Goal: Find specific page/section: Find specific page/section

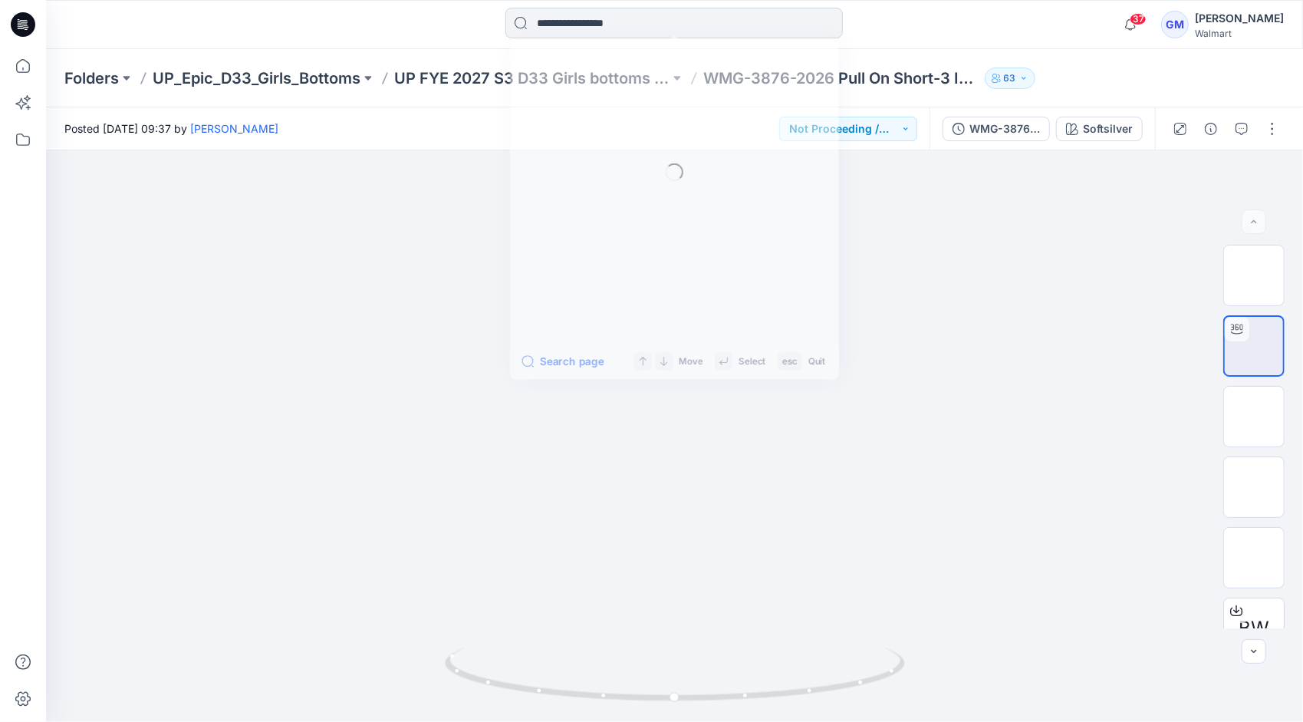
drag, startPoint x: 0, startPoint y: 0, endPoint x: 683, endPoint y: 30, distance: 683.3
click at [683, 30] on input at bounding box center [673, 23] width 337 height 31
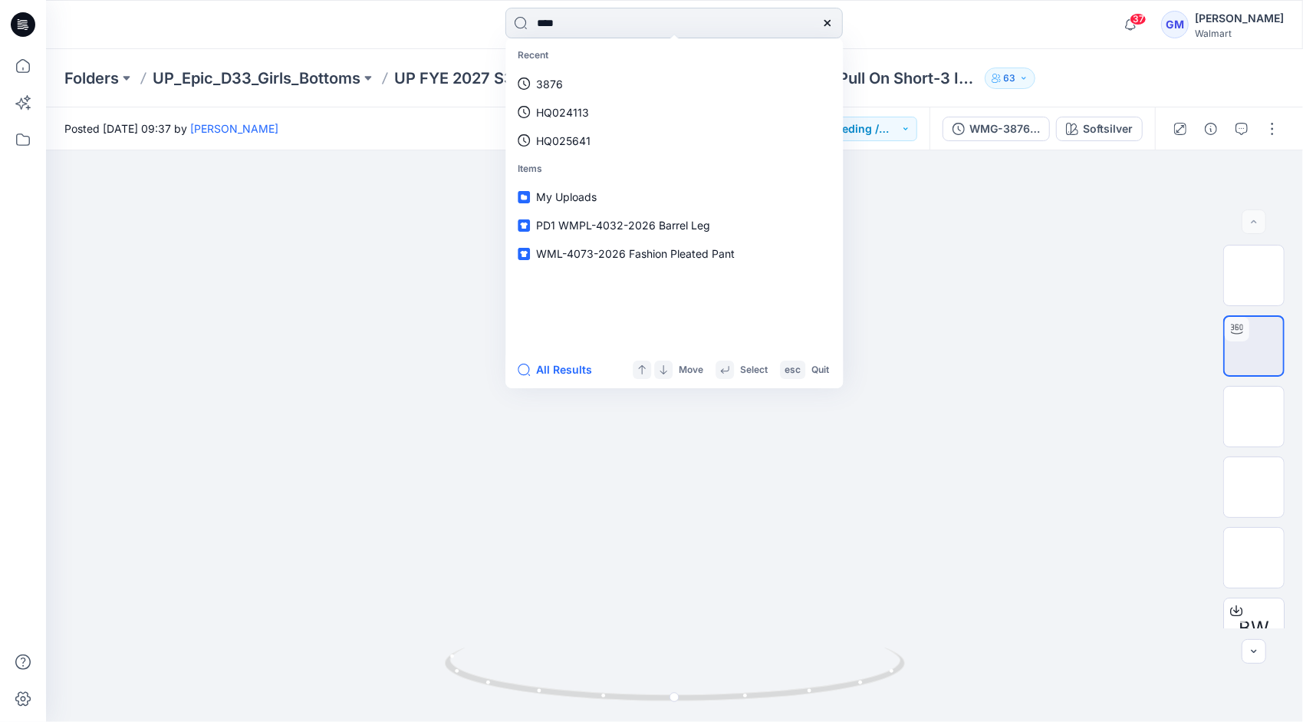
type input "****"
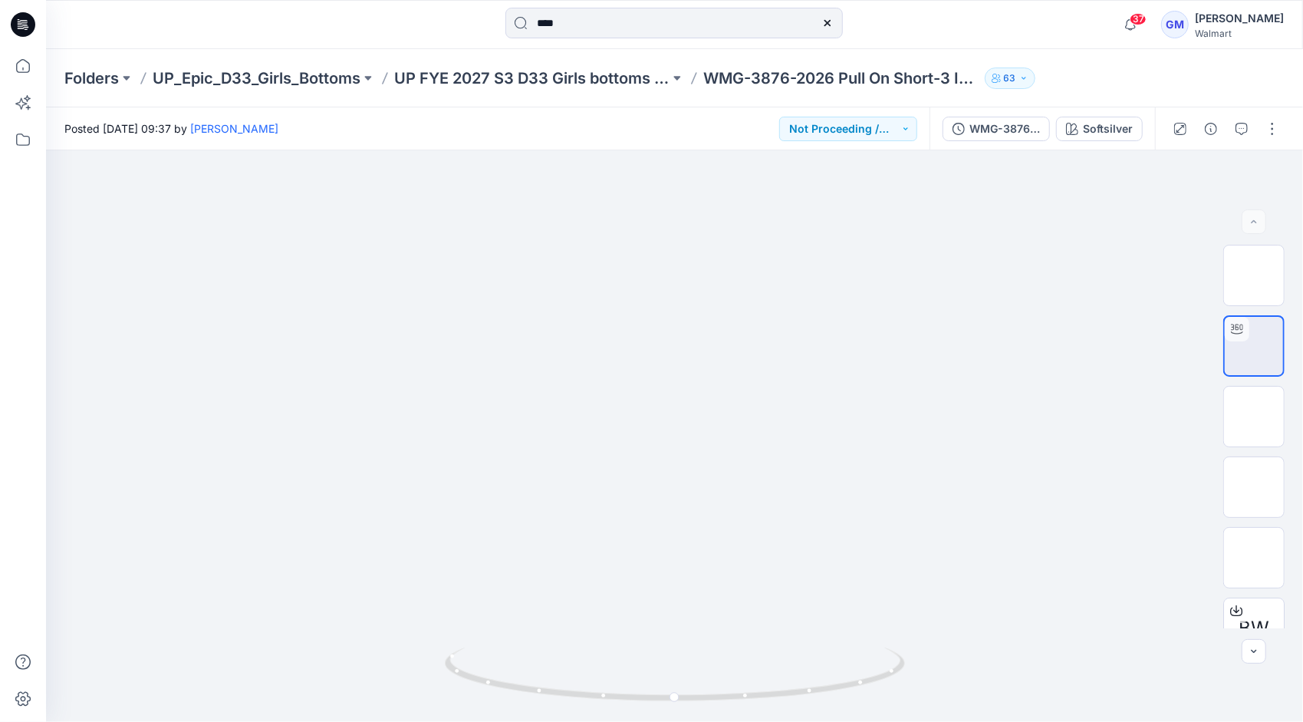
click at [926, 26] on div "****" at bounding box center [674, 25] width 628 height 34
click at [657, 27] on input "****" at bounding box center [673, 23] width 337 height 31
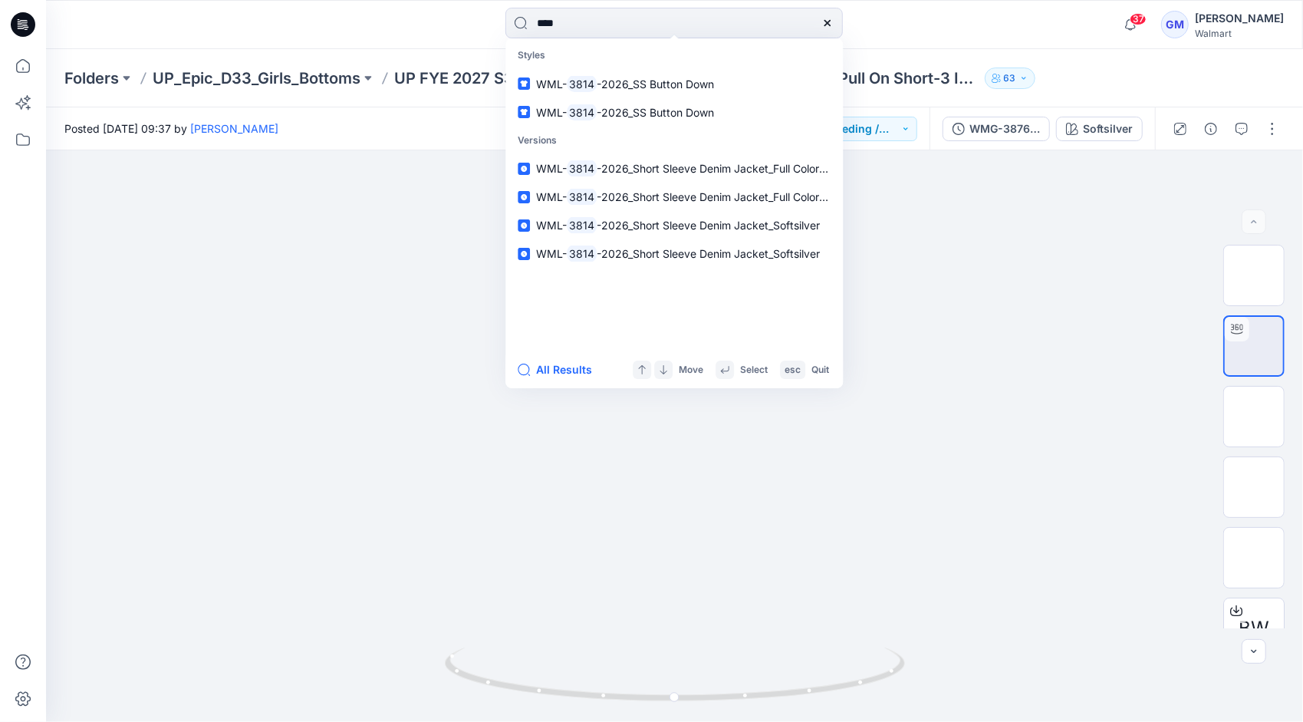
click at [550, 380] on div "All Results Move Select esc Quit" at bounding box center [673, 369] width 337 height 37
click at [557, 372] on button "All Results" at bounding box center [560, 369] width 84 height 18
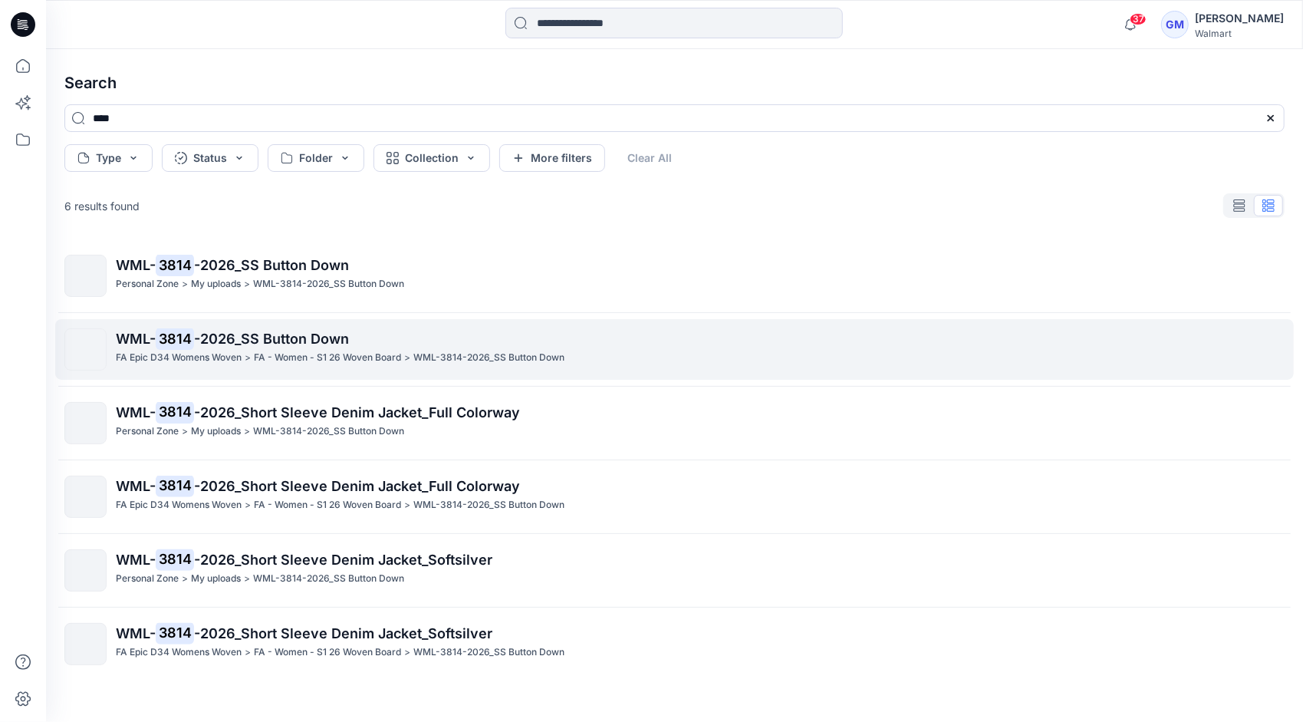
click at [290, 357] on p "FA - Women - S1 26 Woven Board" at bounding box center [327, 358] width 147 height 16
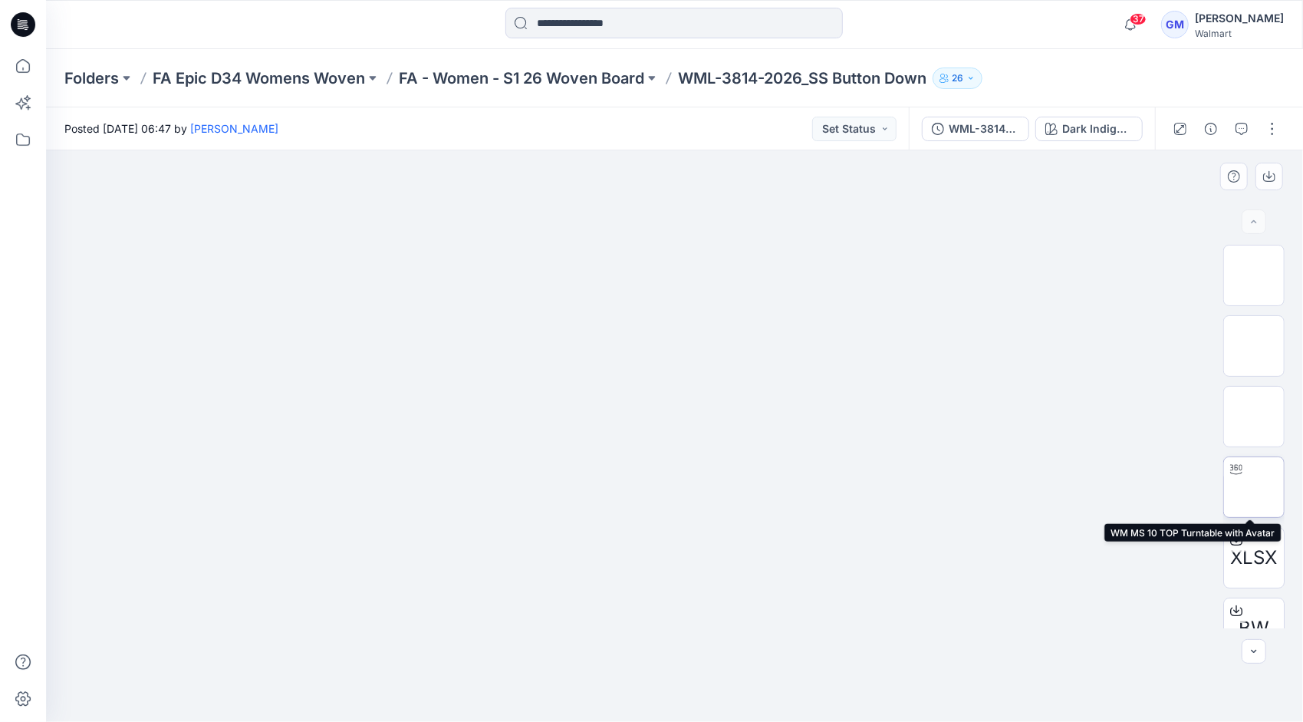
click at [1254, 487] on img at bounding box center [1254, 487] width 0 height 0
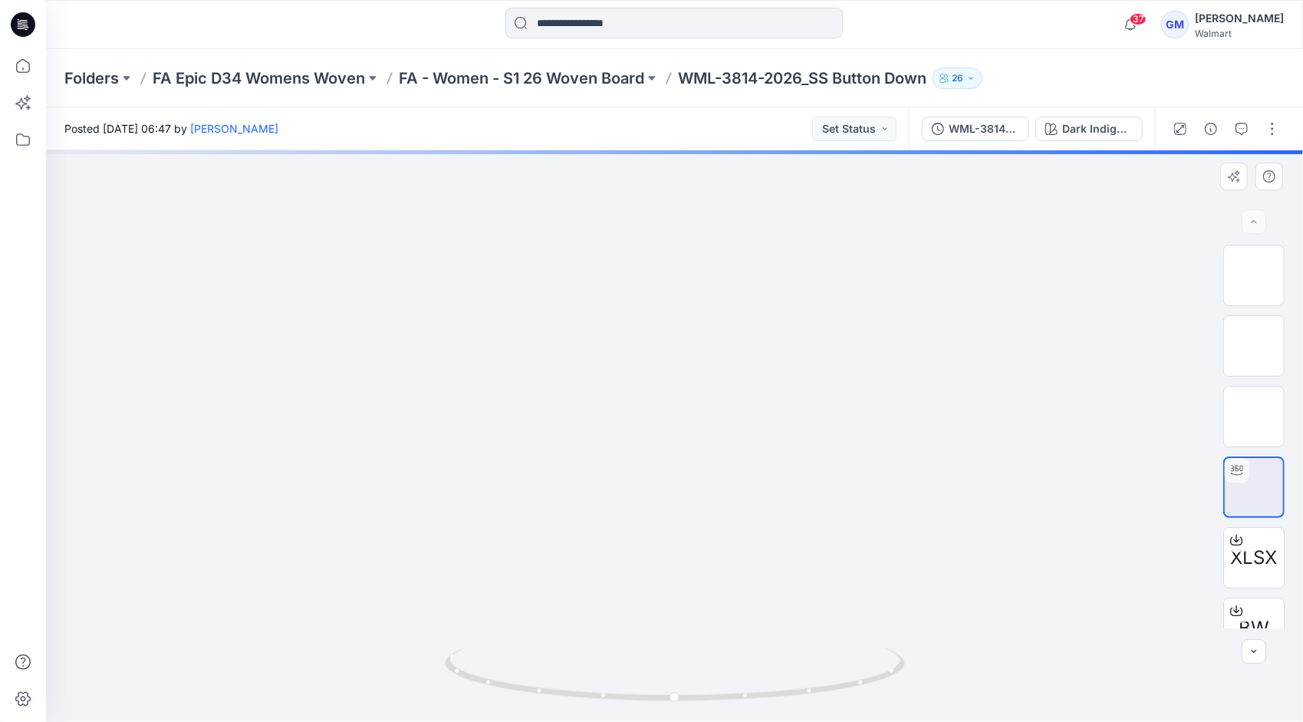
drag, startPoint x: 706, startPoint y: 287, endPoint x: 706, endPoint y: 476, distance: 188.7
click at [706, 104] on img at bounding box center [675, 104] width 1042 height 0
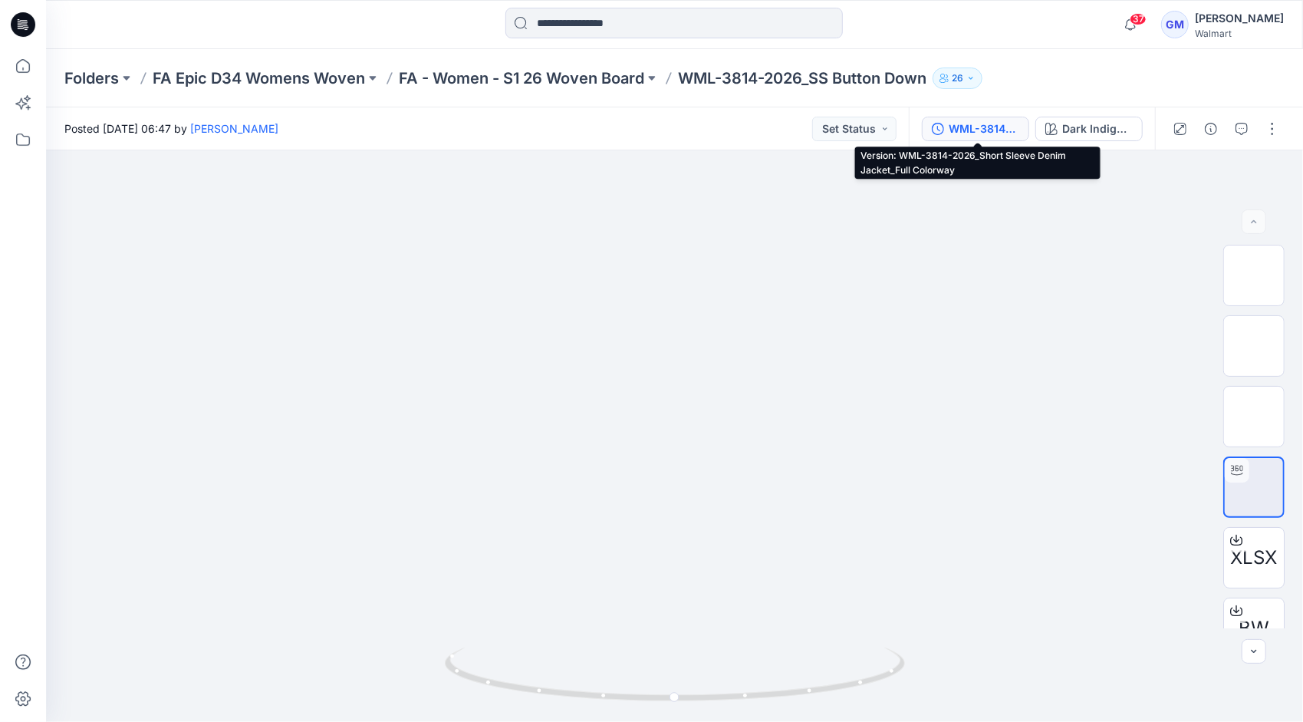
click at [980, 127] on div "WML-3814-2026_Short Sleeve Denim Jacket_Full Colorway" at bounding box center [984, 128] width 71 height 17
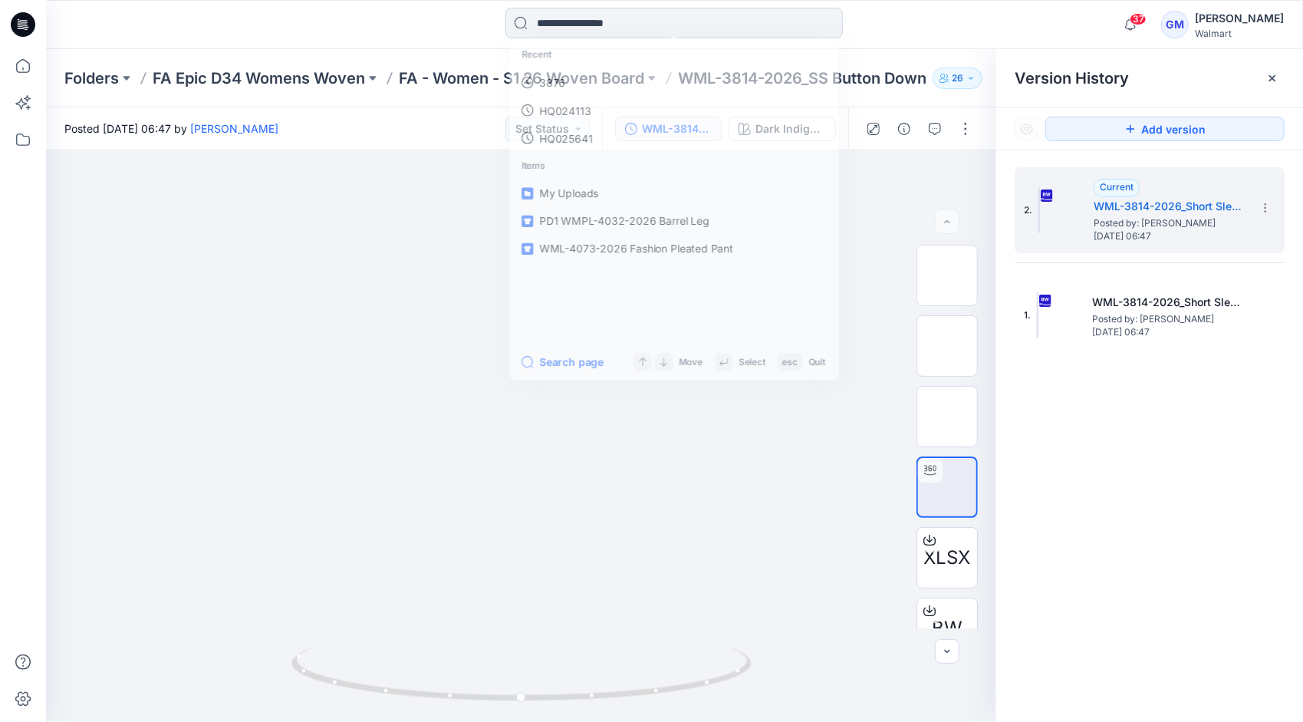
click at [730, 25] on input at bounding box center [673, 23] width 337 height 31
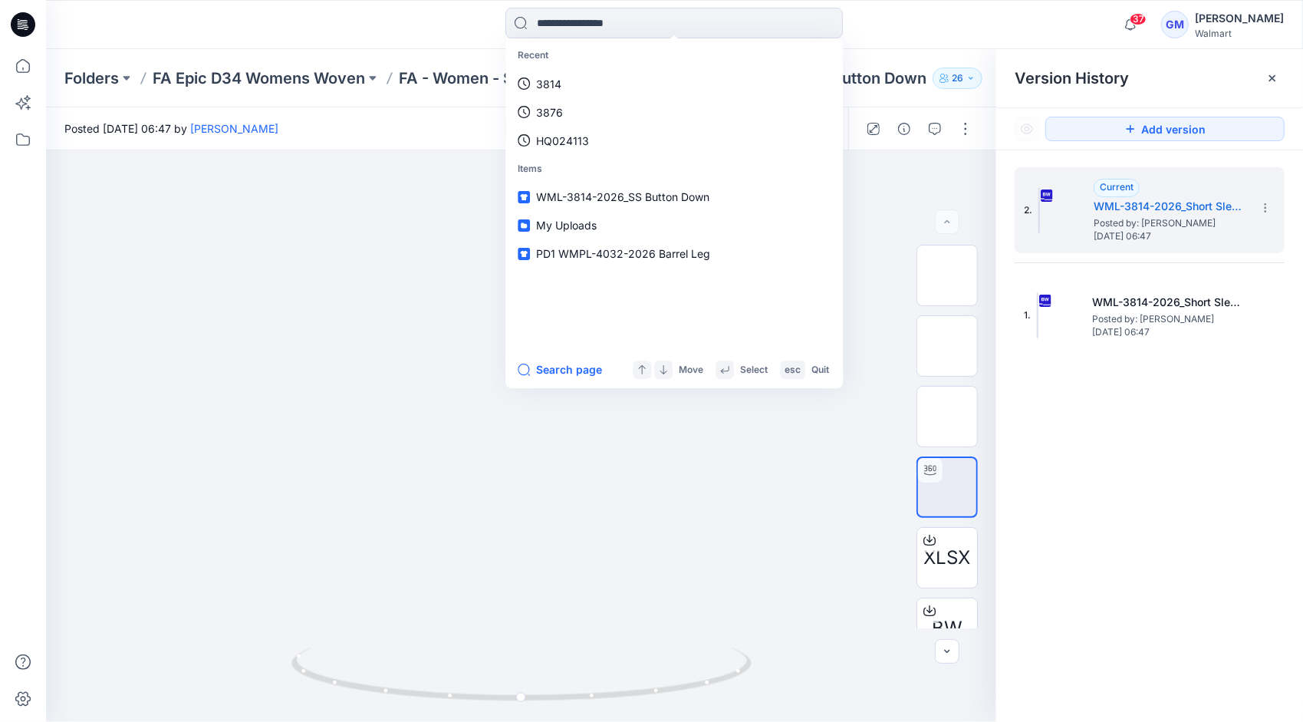
click at [993, 17] on div "37 Notifications Your style WMPL-4032-2026 PD1 Barrel Leg is ready 7 hours ago …" at bounding box center [674, 25] width 1256 height 34
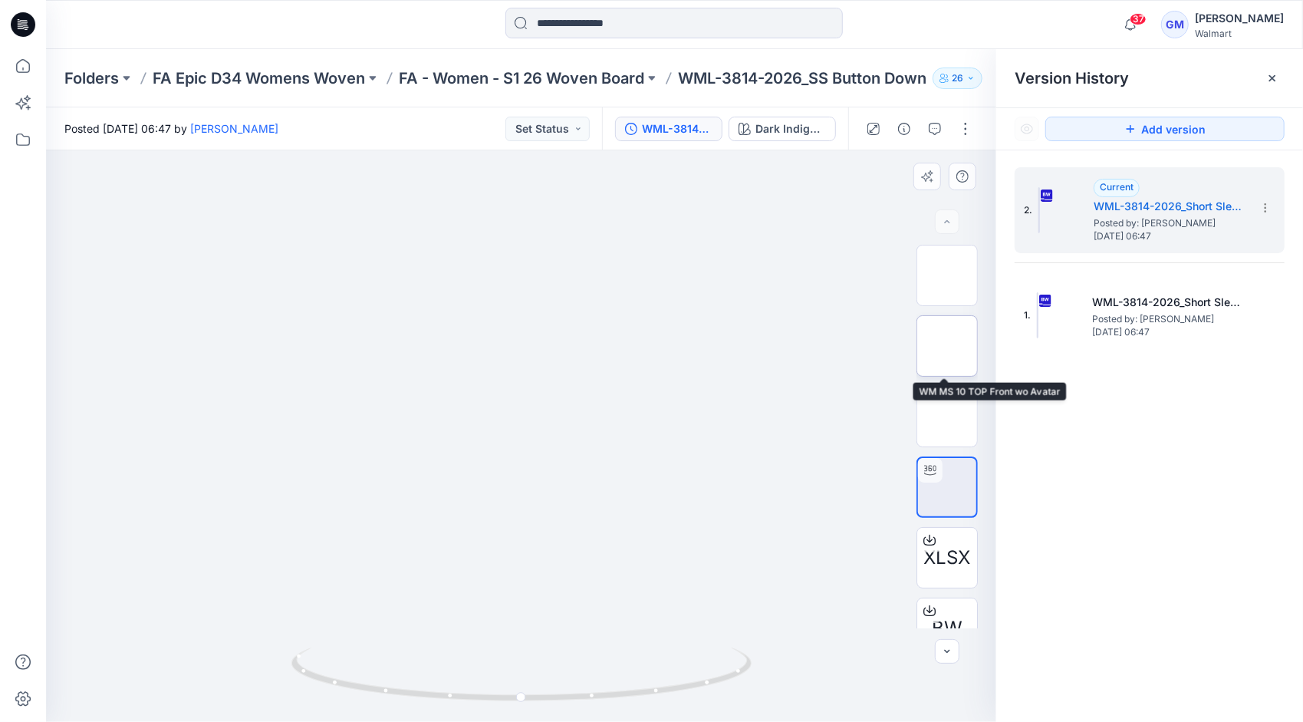
click at [947, 346] on img at bounding box center [947, 346] width 0 height 0
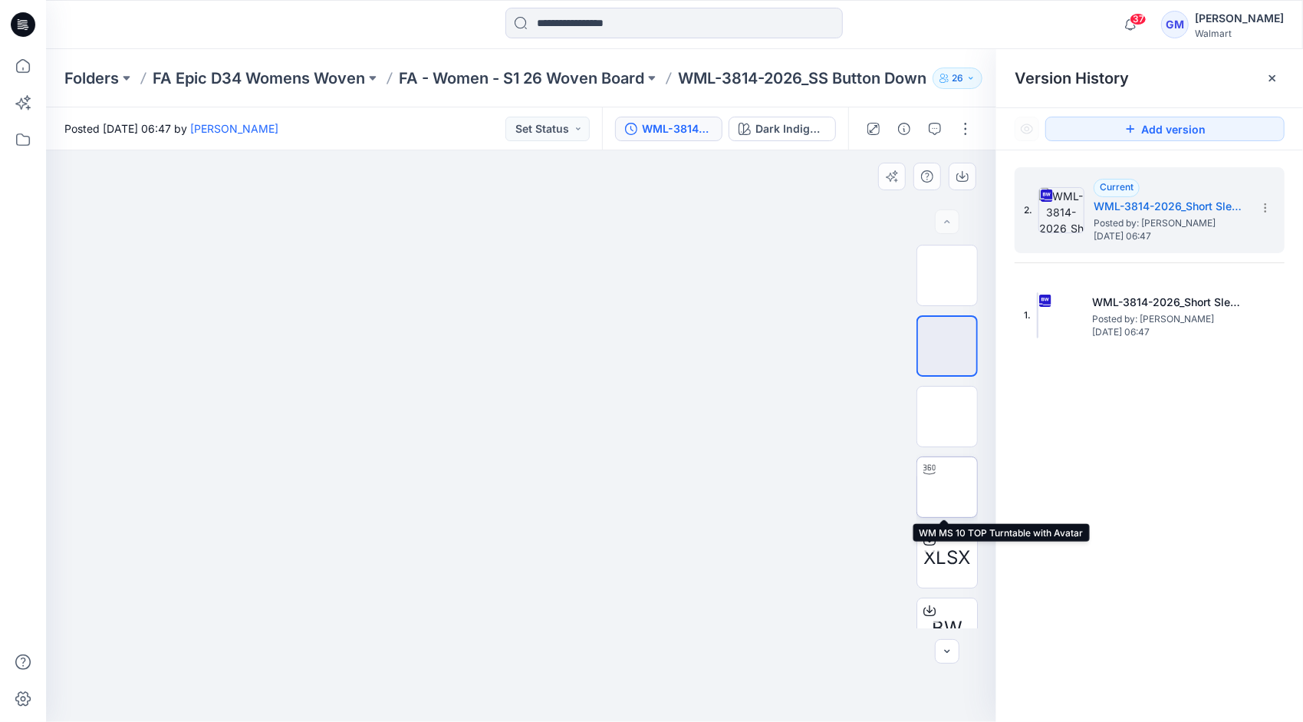
click at [947, 487] on img at bounding box center [947, 487] width 0 height 0
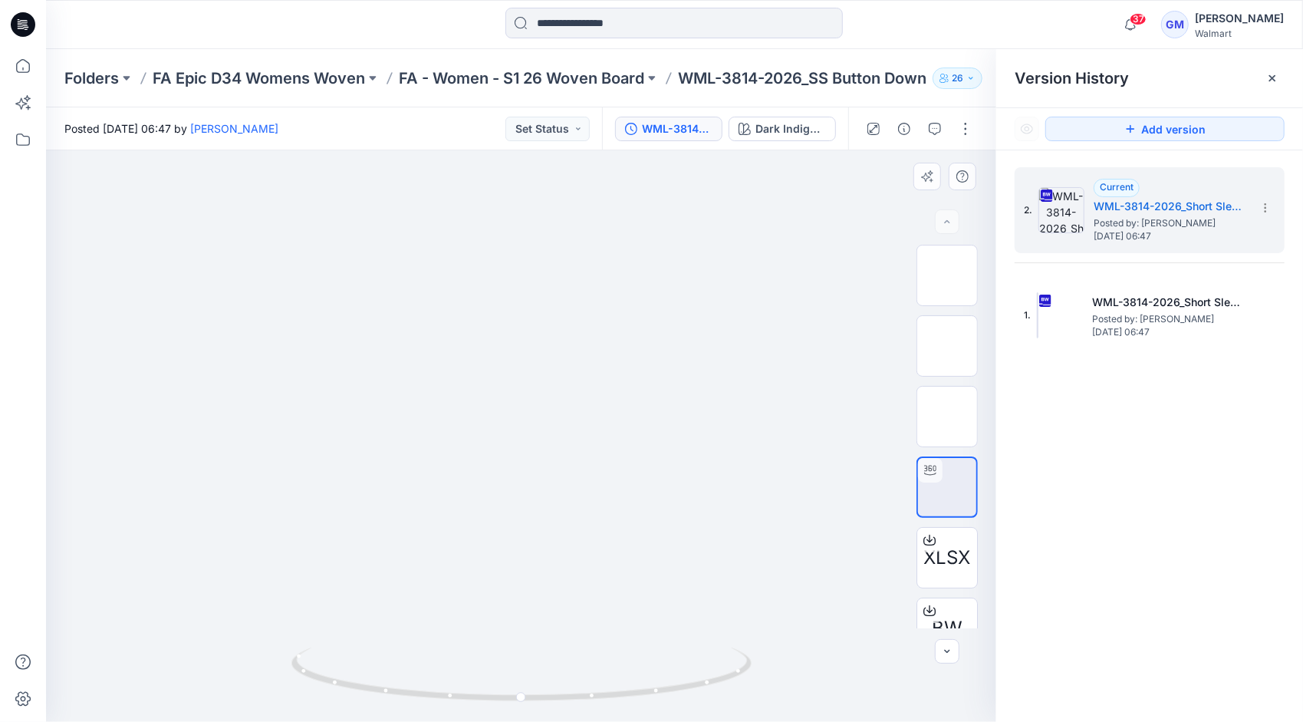
drag, startPoint x: 528, startPoint y: 279, endPoint x: 515, endPoint y: 489, distance: 209.8
